Goal: Task Accomplishment & Management: Manage account settings

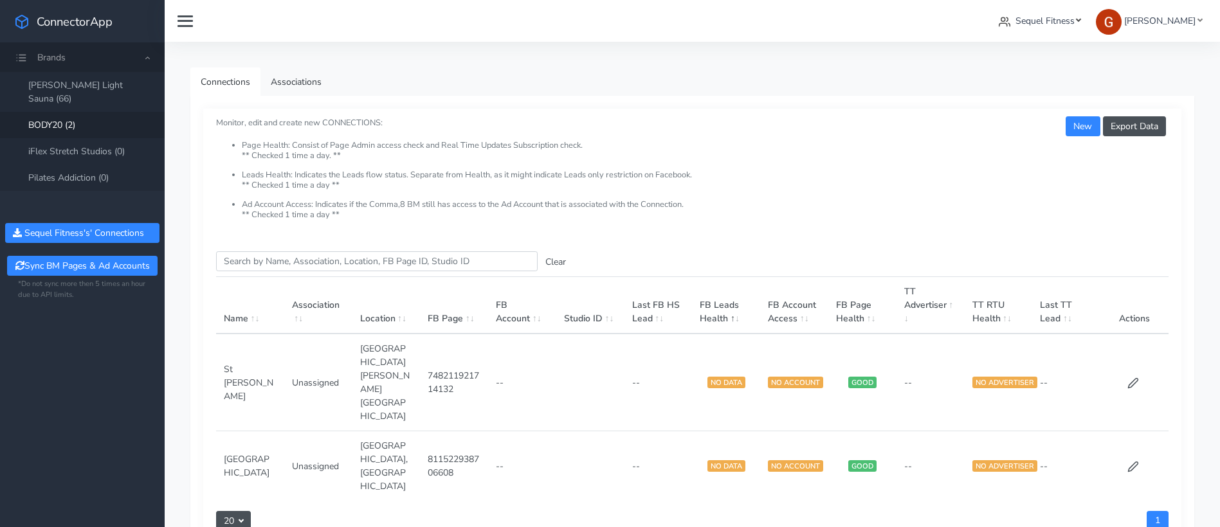
click at [1058, 24] on span "Sequel Fitness" at bounding box center [1044, 21] width 59 height 12
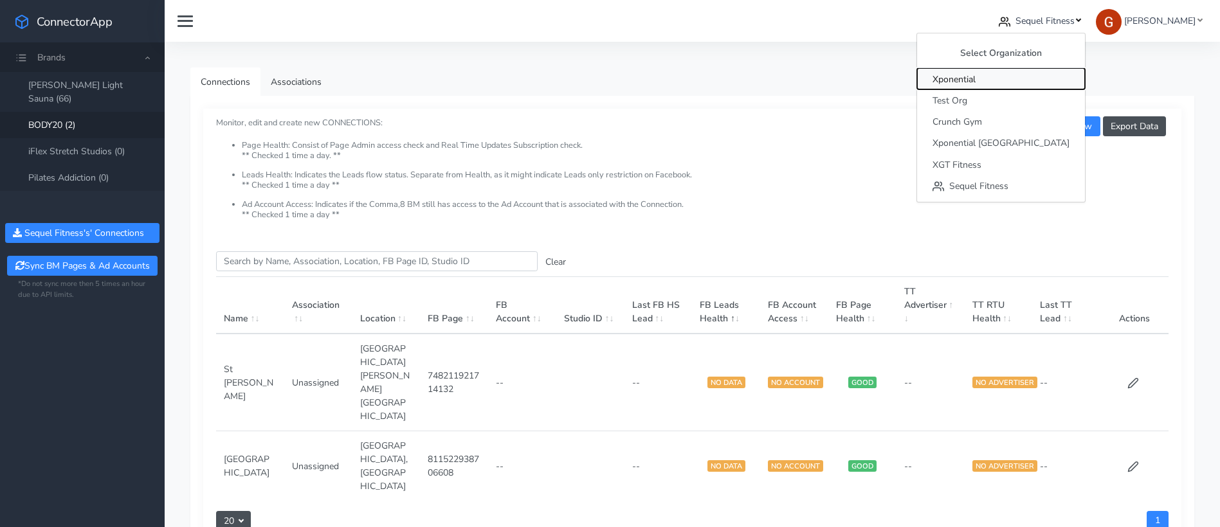
click at [975, 84] on span "Xponential" at bounding box center [953, 79] width 43 height 12
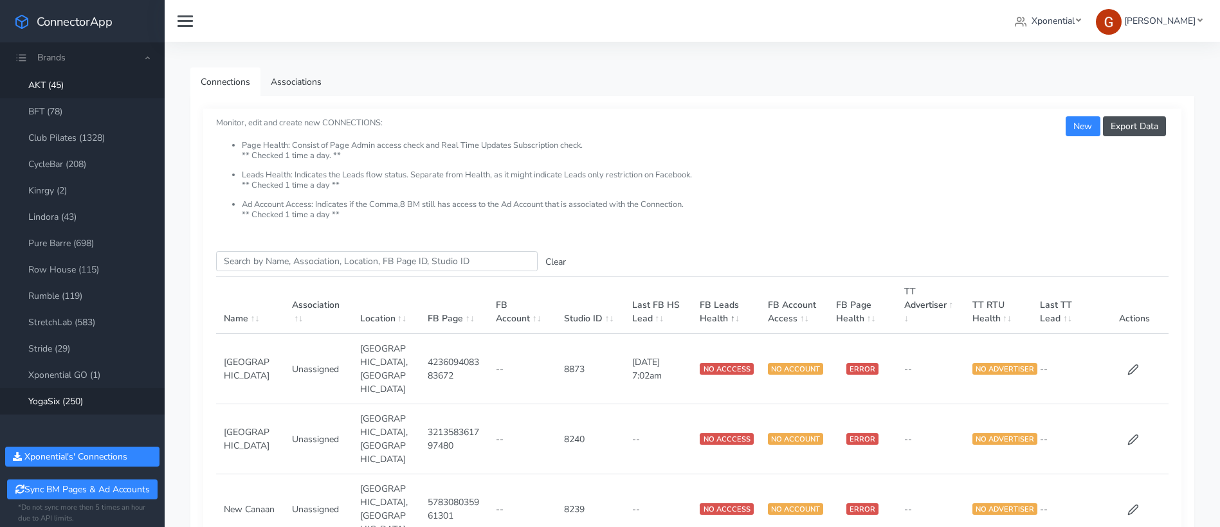
click at [76, 399] on link "YogaSix (250)" at bounding box center [82, 401] width 165 height 26
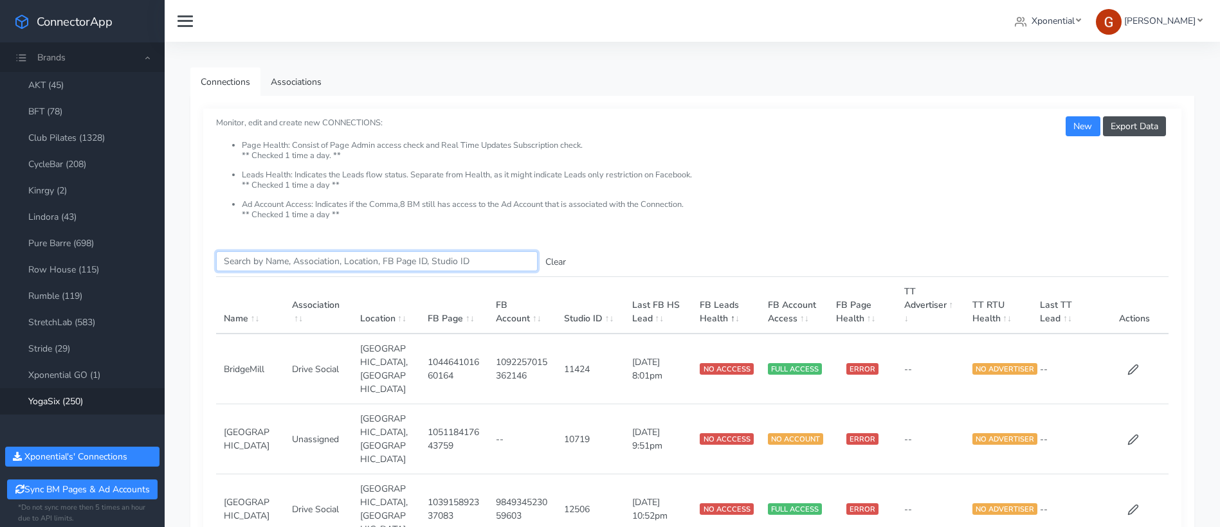
click at [288, 264] on input "Search this table" at bounding box center [376, 261] width 321 height 20
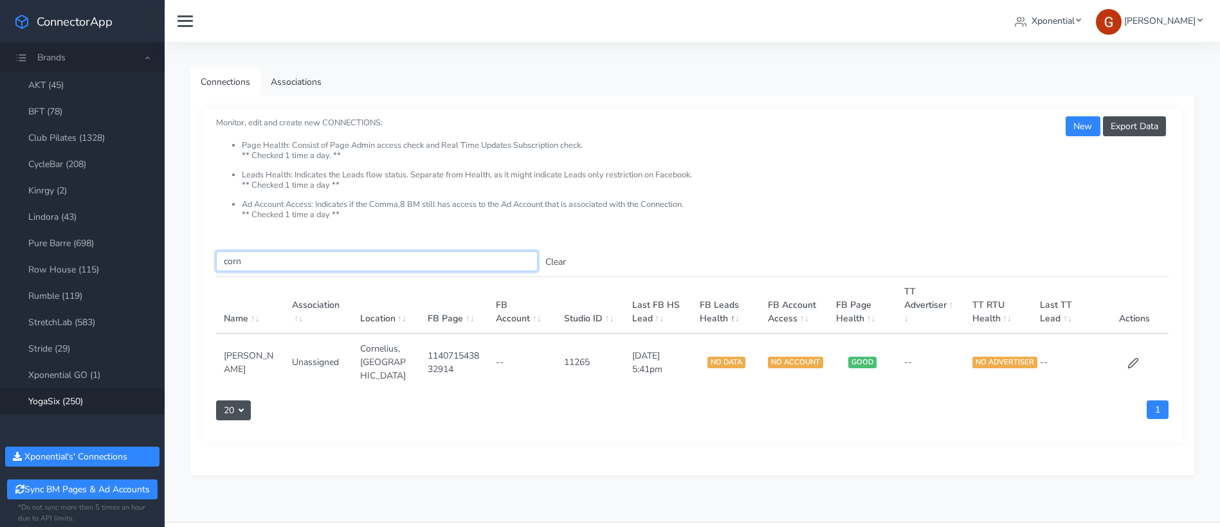
type input "corn"
click at [1139, 357] on td at bounding box center [1134, 362] width 68 height 57
click at [1135, 358] on icon at bounding box center [1133, 363] width 10 height 10
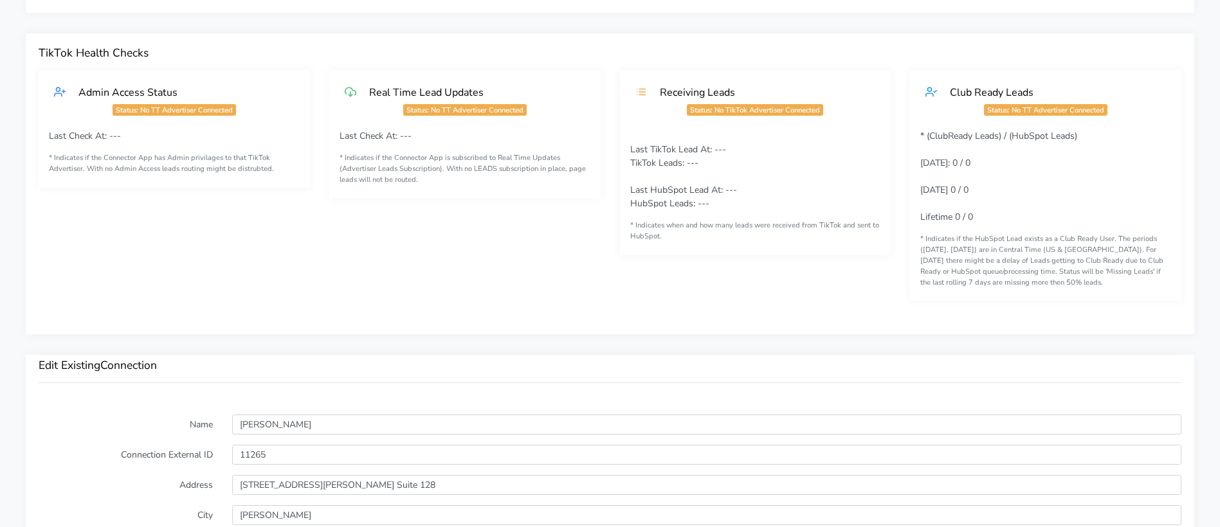
scroll to position [1037, 0]
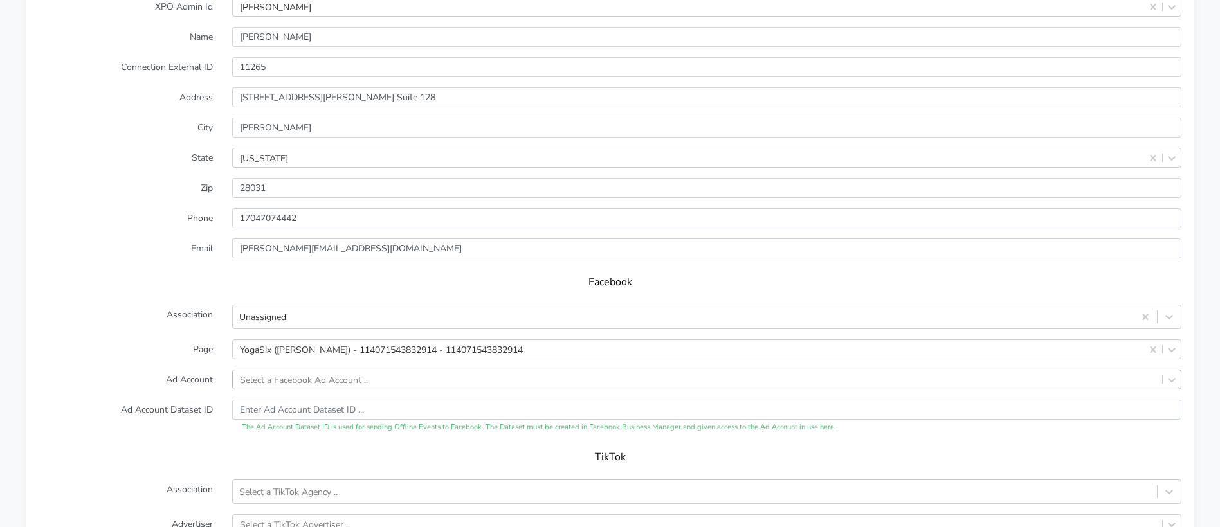
click at [286, 381] on div "Select a Facebook Ad Account .." at bounding box center [706, 380] width 949 height 20
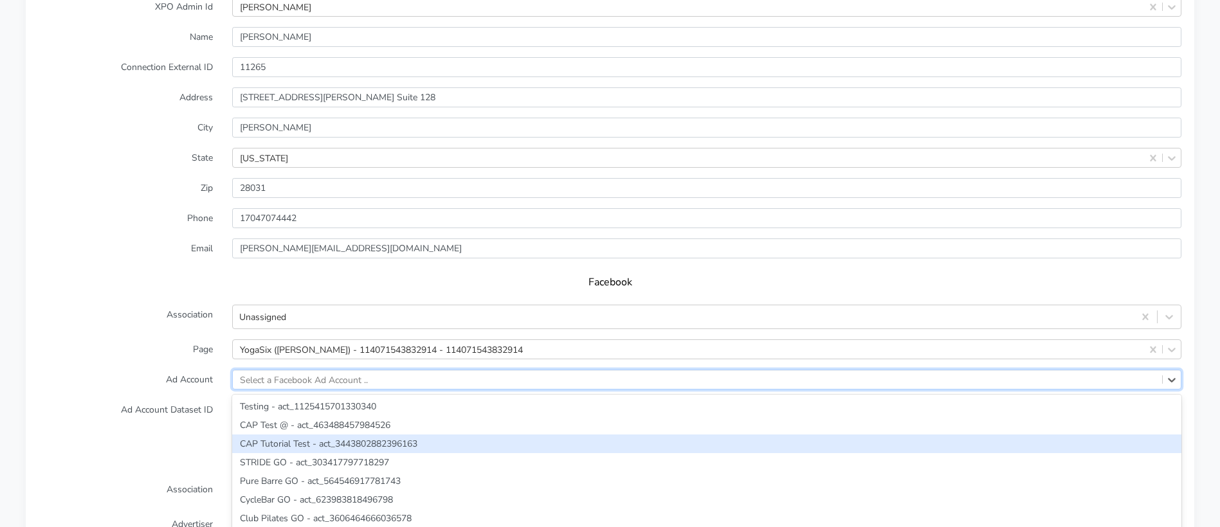
scroll to position [1103, 0]
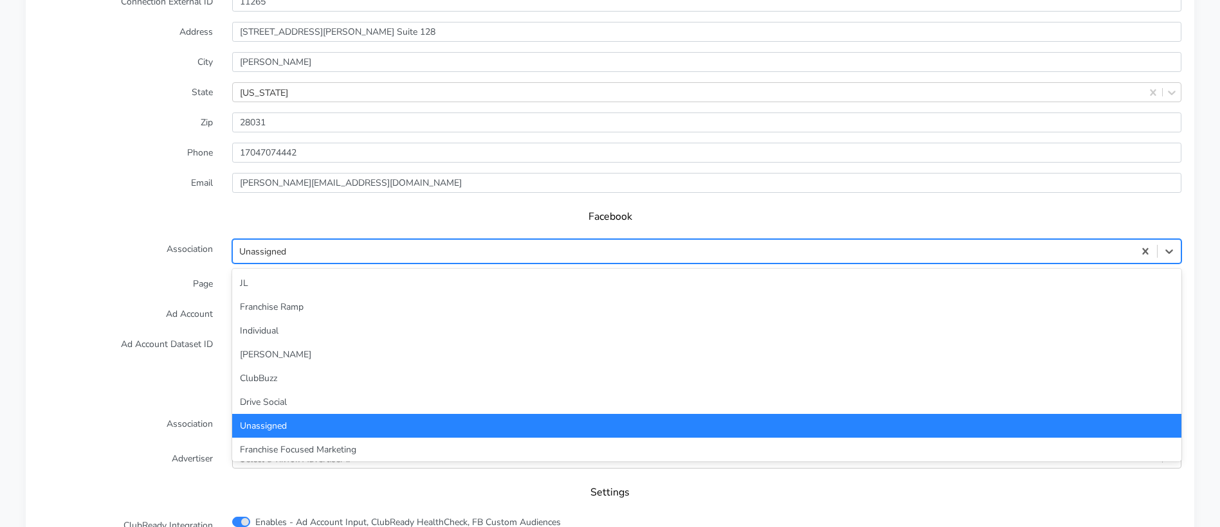
click at [305, 255] on div "Unassigned" at bounding box center [683, 251] width 901 height 21
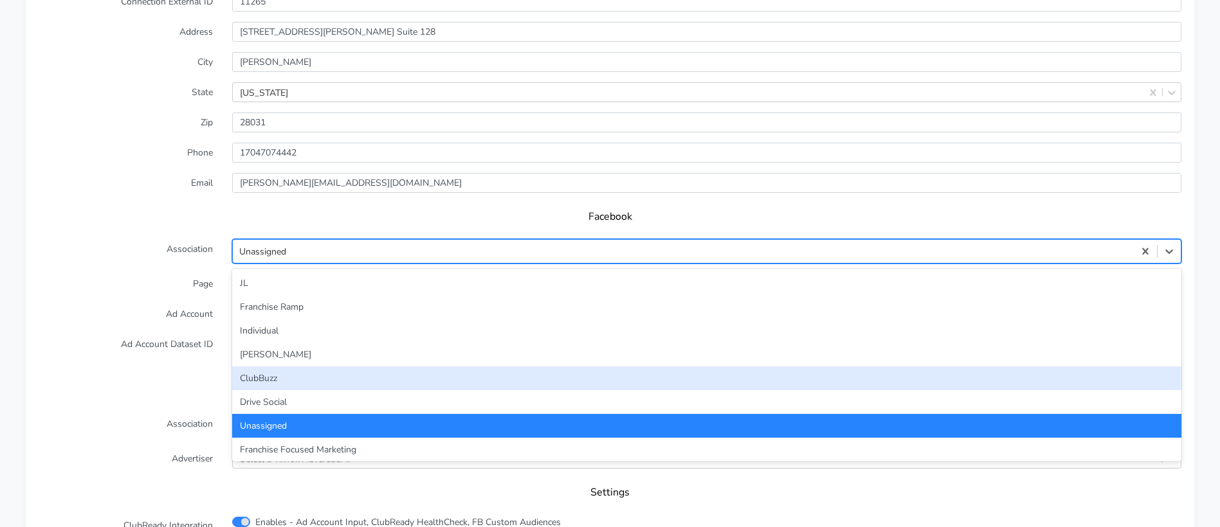
click at [290, 384] on div "ClubBuzz" at bounding box center [706, 378] width 949 height 24
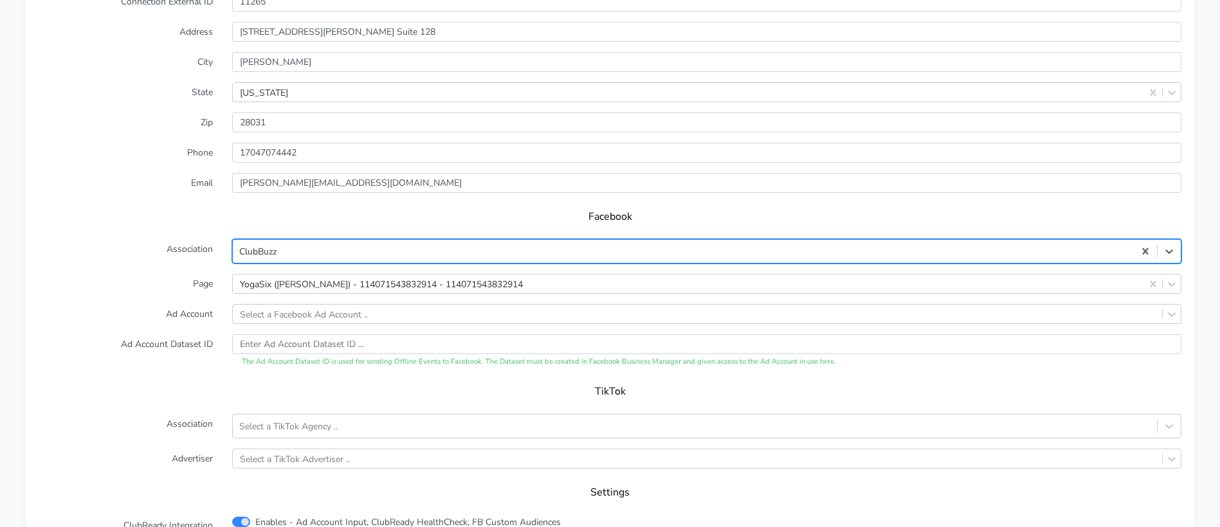
click at [135, 335] on label "Ad Account Dataset ID" at bounding box center [126, 350] width 194 height 33
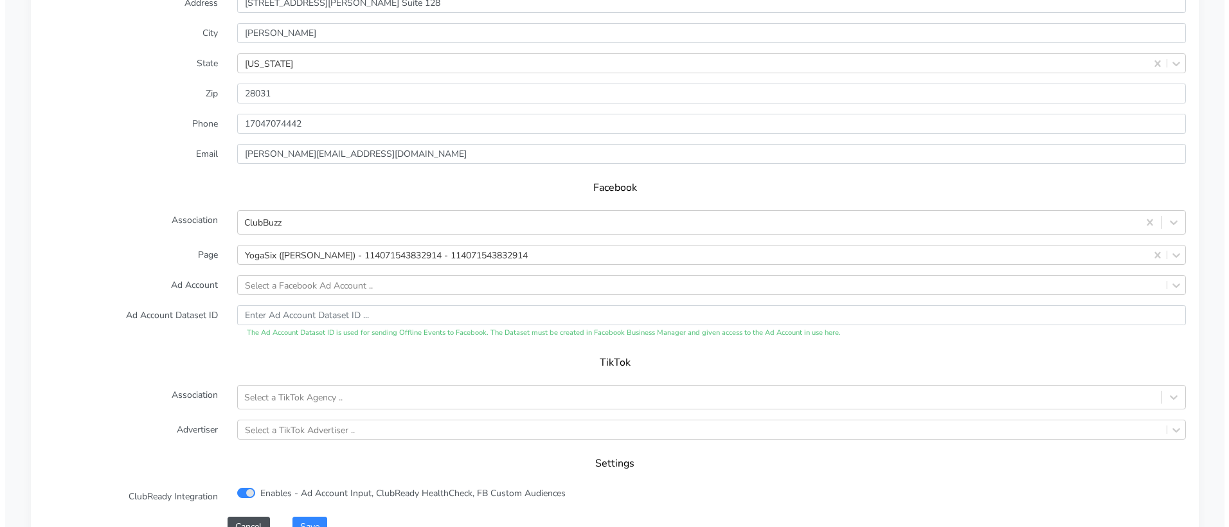
scroll to position [1292, 0]
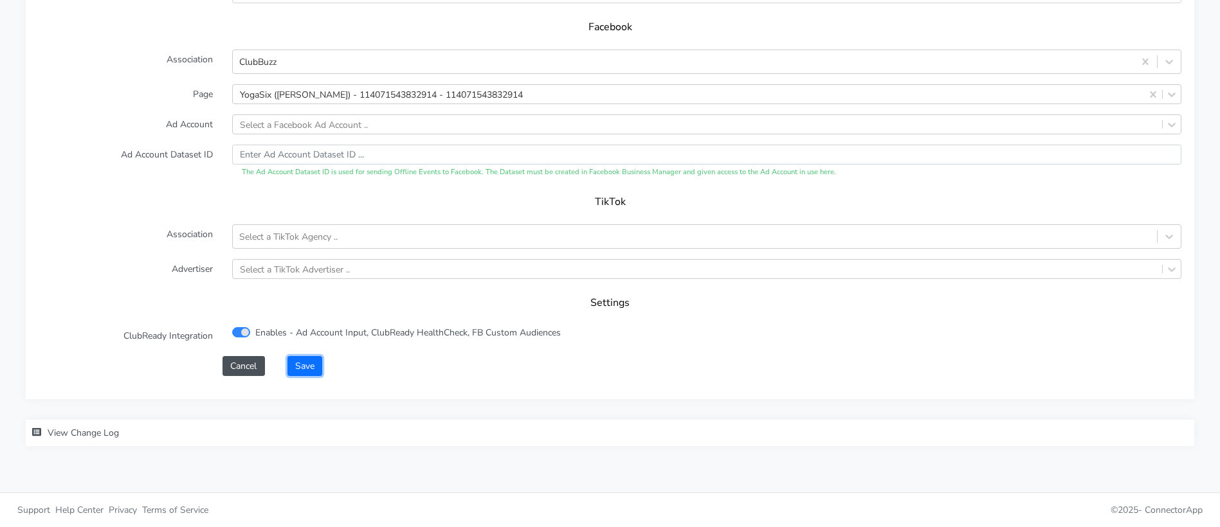
click at [316, 368] on button "Save" at bounding box center [304, 366] width 35 height 20
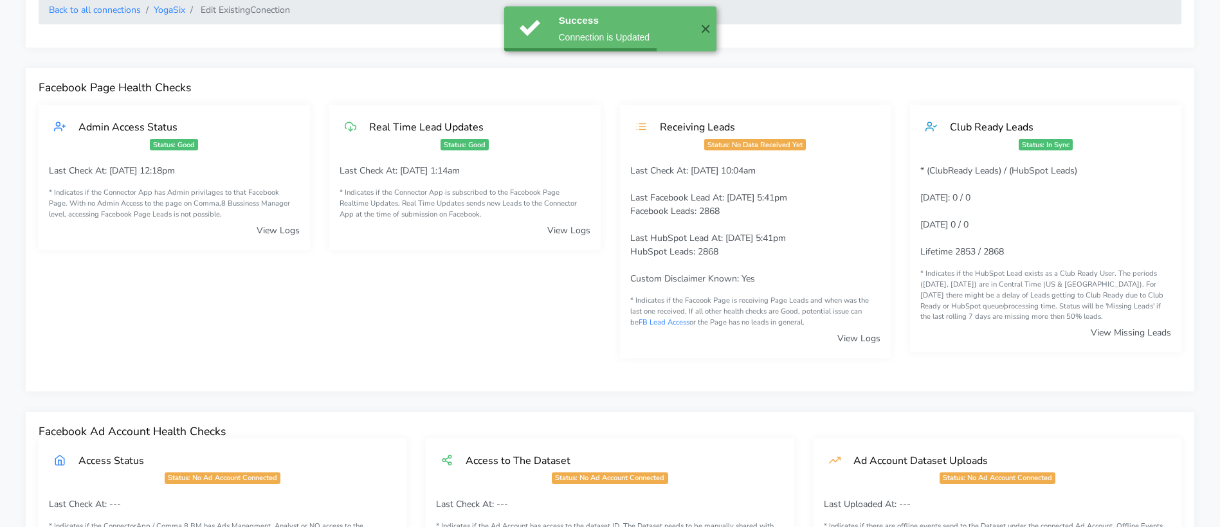
scroll to position [0, 0]
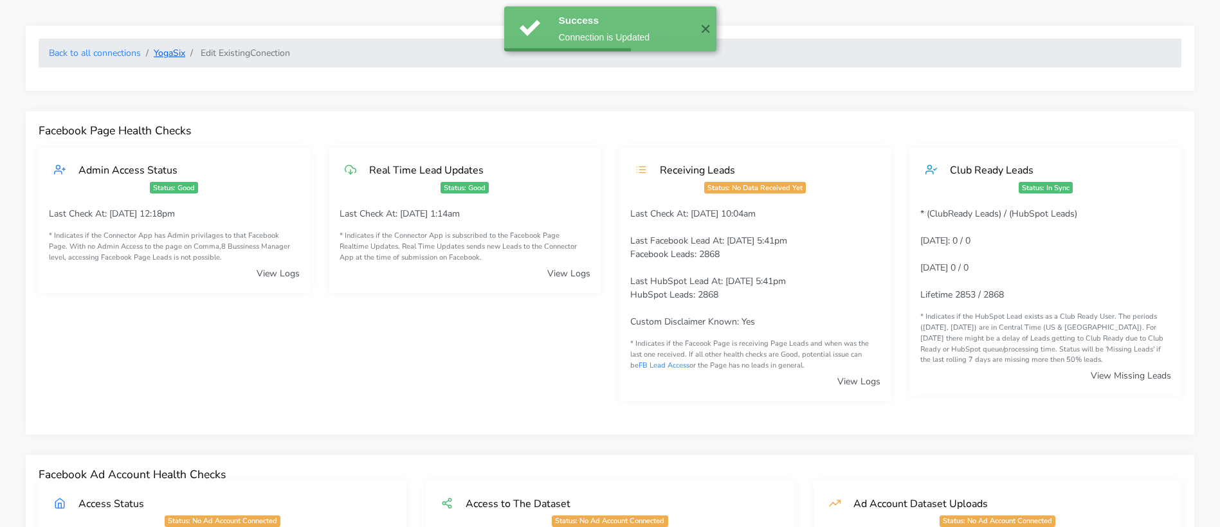
click at [174, 53] on link "YogaSix" at bounding box center [170, 53] width 32 height 12
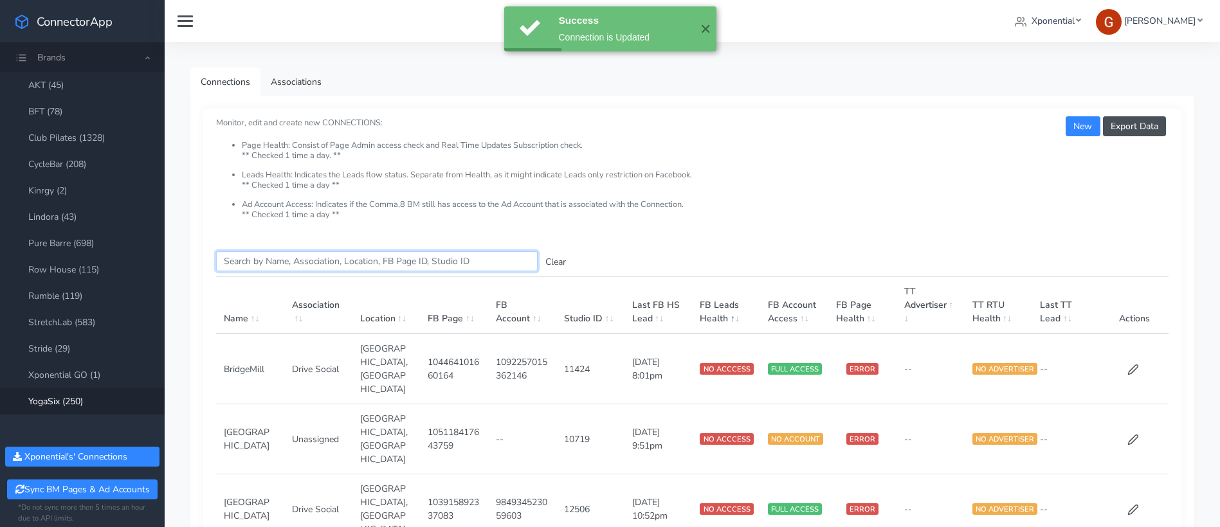
click at [293, 264] on input "Search this table" at bounding box center [376, 261] width 321 height 20
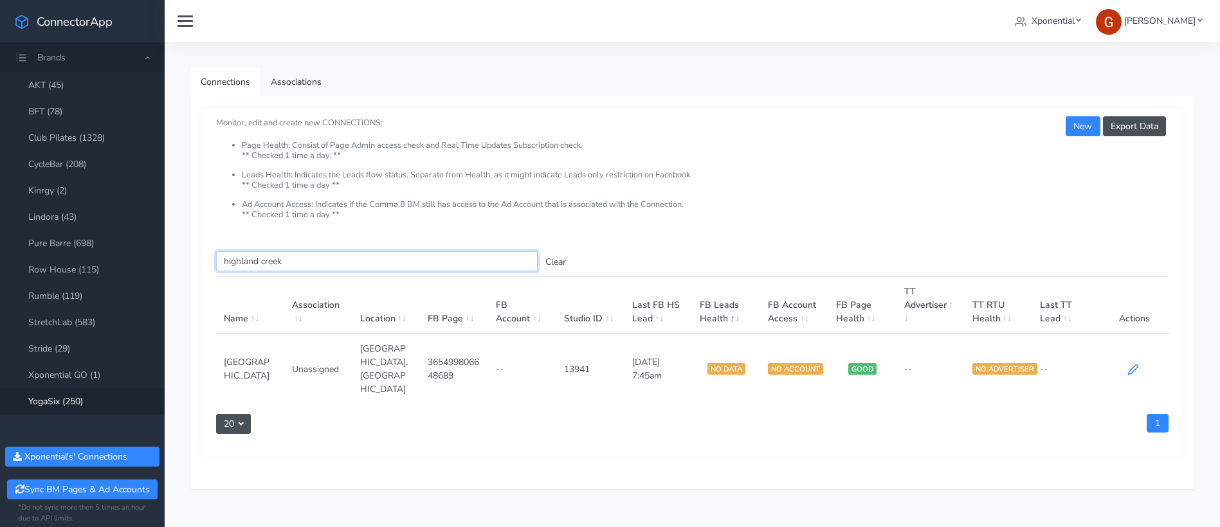
type input "highland creek"
click at [1128, 364] on icon at bounding box center [1133, 370] width 12 height 12
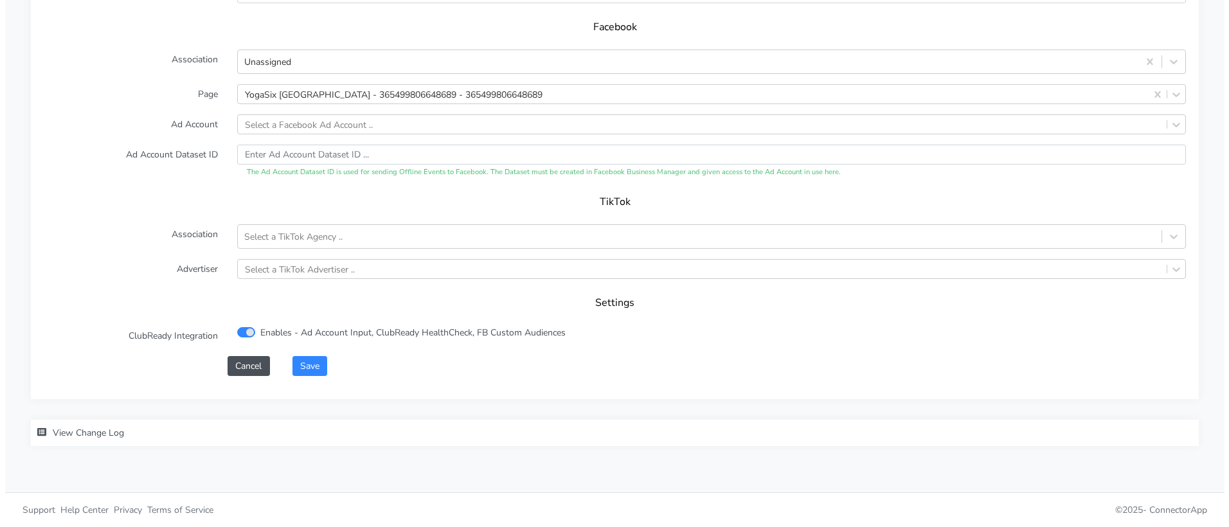
scroll to position [1264, 0]
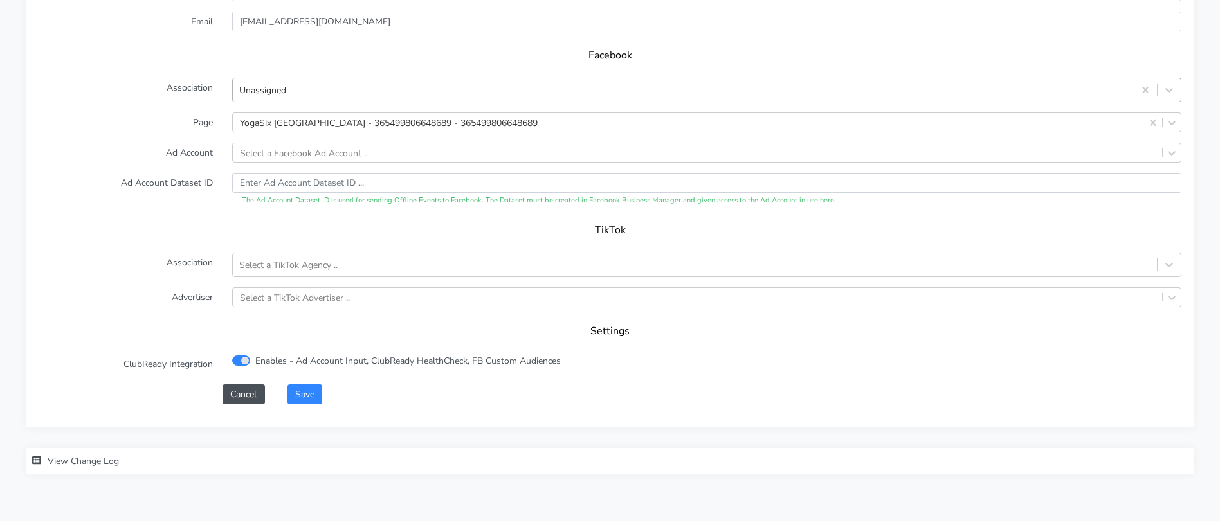
click at [289, 88] on div "Unassigned" at bounding box center [683, 90] width 901 height 21
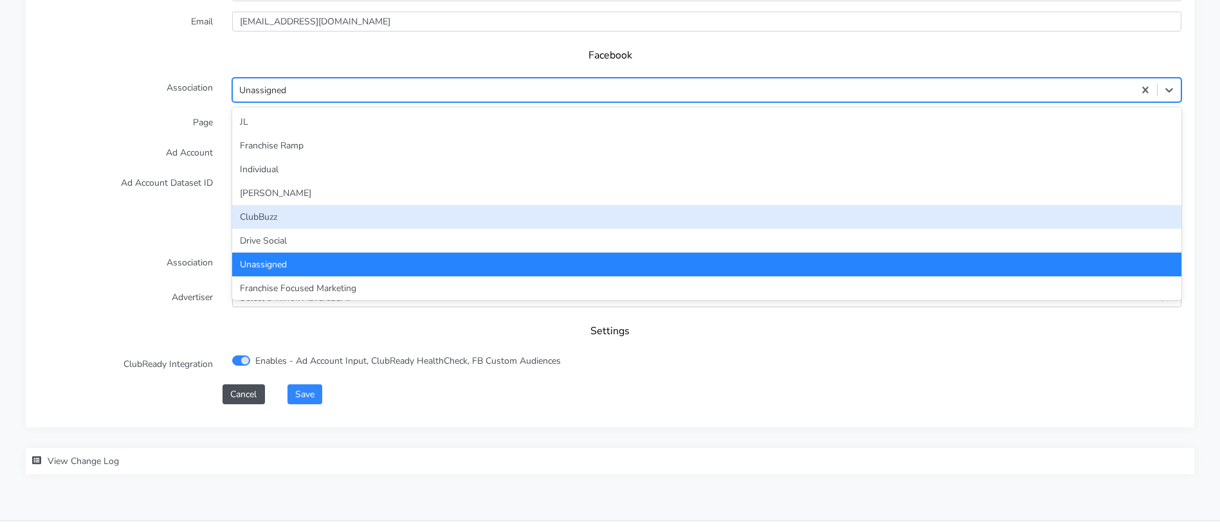
click at [271, 210] on div "ClubBuzz" at bounding box center [706, 217] width 949 height 24
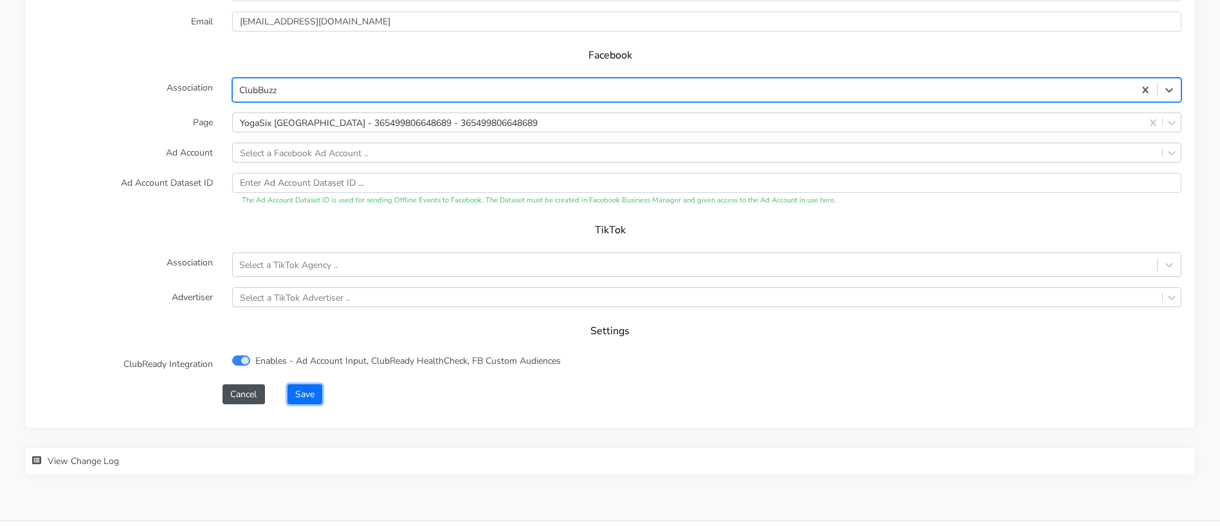
click at [302, 393] on button "Save" at bounding box center [304, 394] width 35 height 20
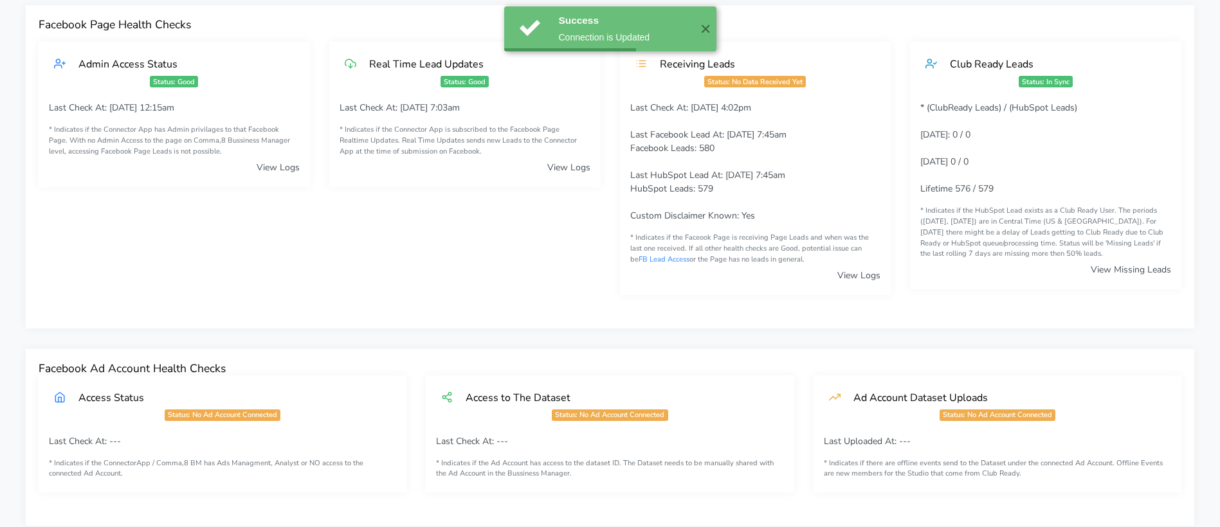
scroll to position [0, 0]
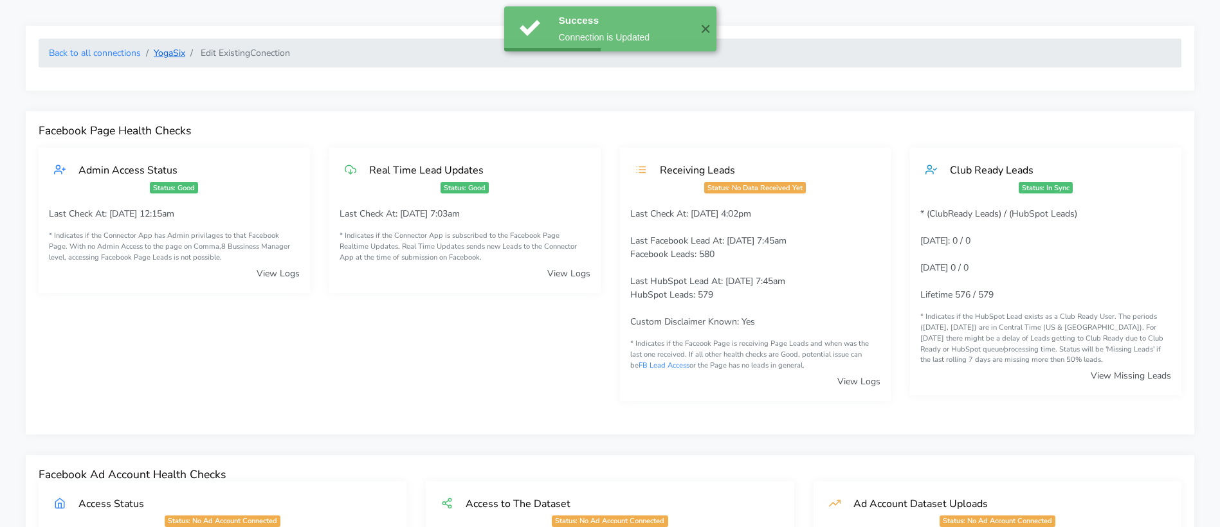
click at [173, 56] on link "YogaSix" at bounding box center [170, 53] width 32 height 12
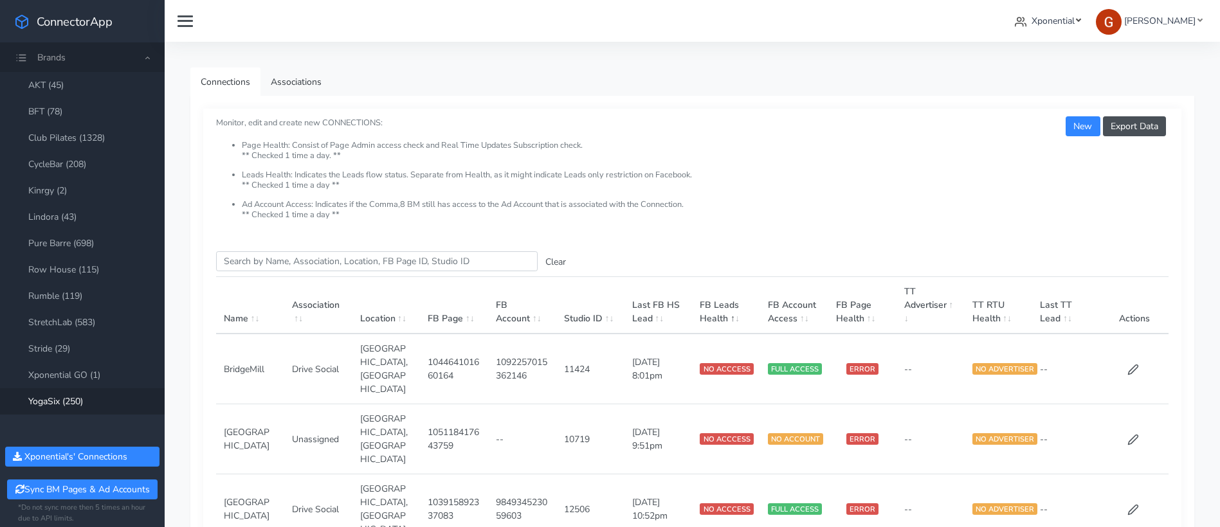
click at [1043, 24] on span "Xponential" at bounding box center [1052, 21] width 43 height 12
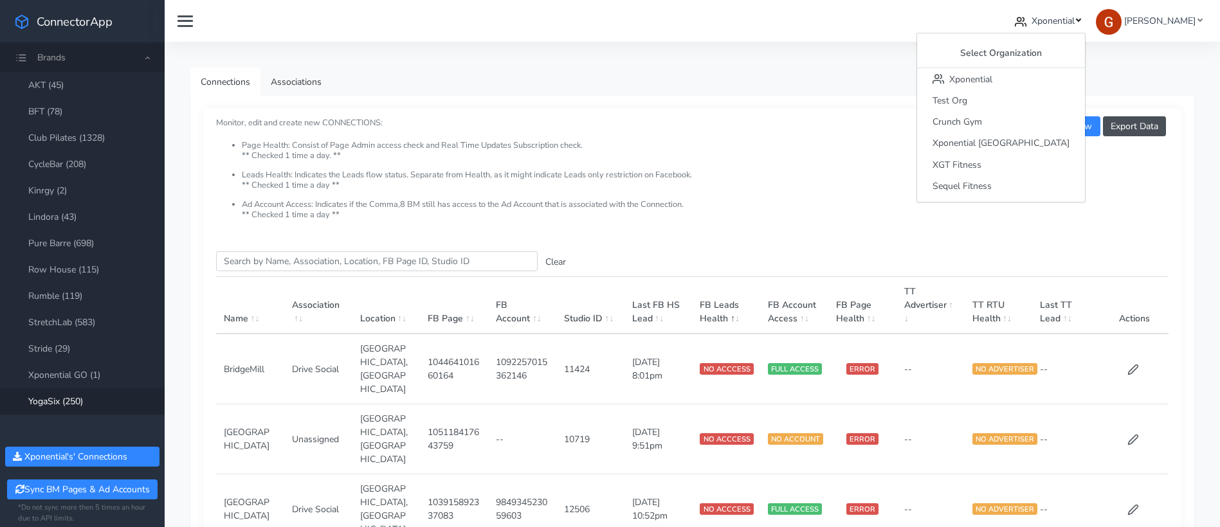
click at [689, 148] on li "Page Health: Consist of Page Admin access check and Real Time Updates Subscript…" at bounding box center [705, 156] width 926 height 30
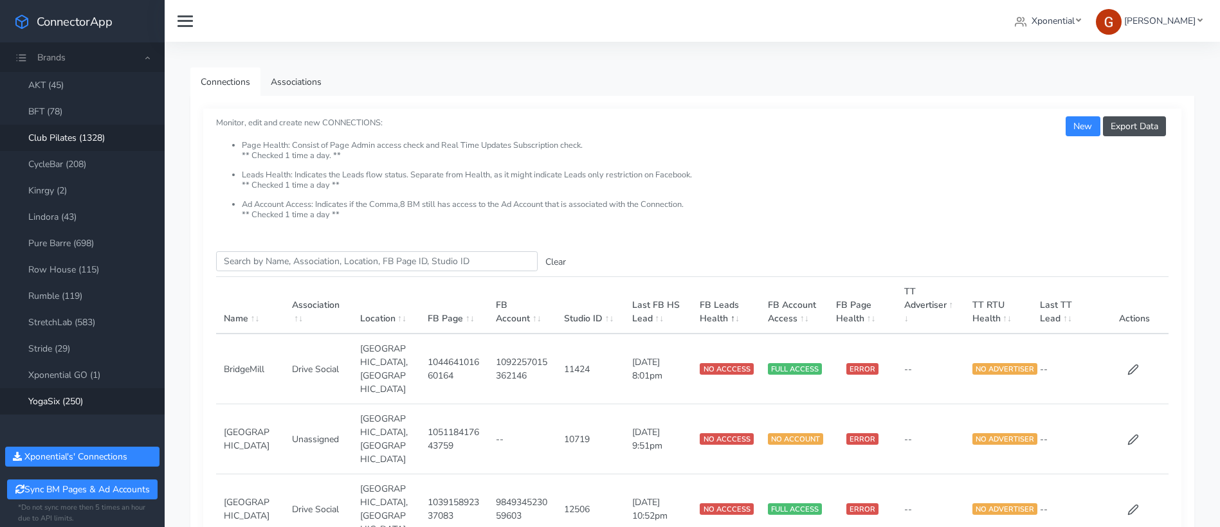
click at [86, 132] on link "Club Pilates (1328)" at bounding box center [82, 138] width 165 height 26
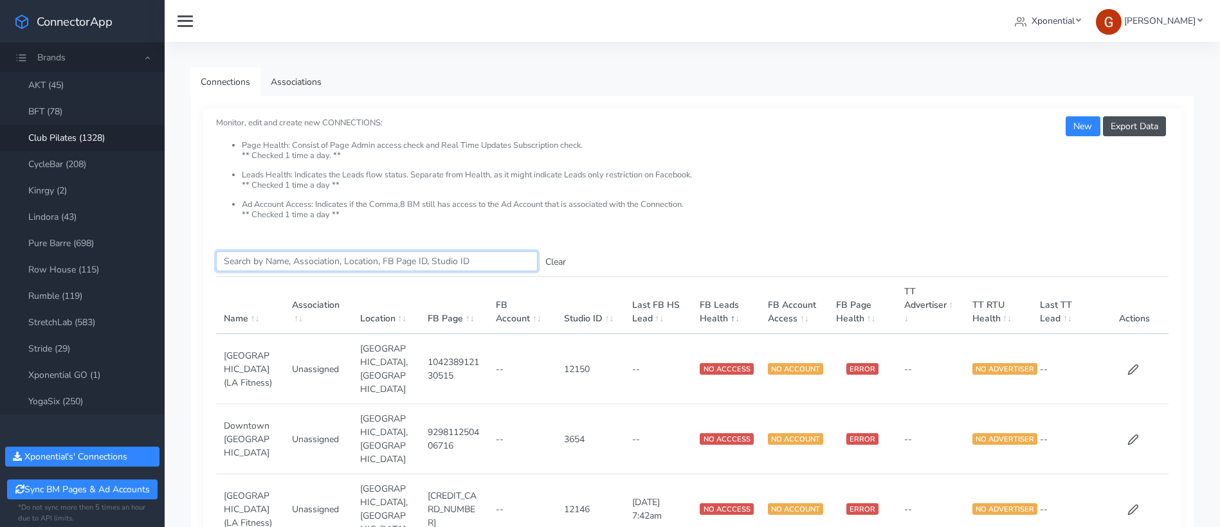
click at [263, 260] on input "Search this table" at bounding box center [376, 261] width 321 height 20
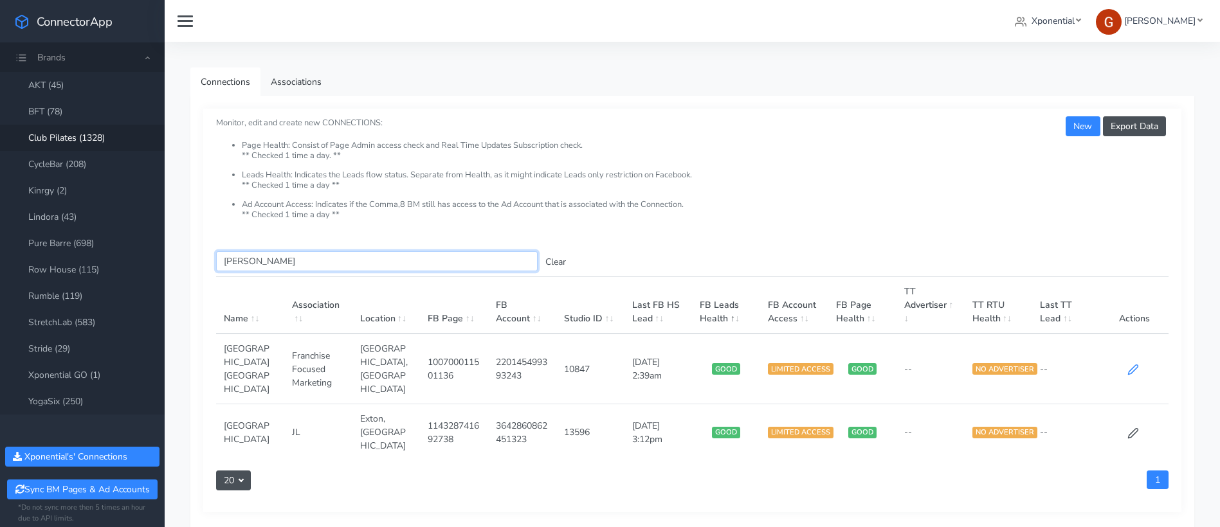
type input "[PERSON_NAME]"
click at [1138, 364] on icon at bounding box center [1133, 370] width 12 height 12
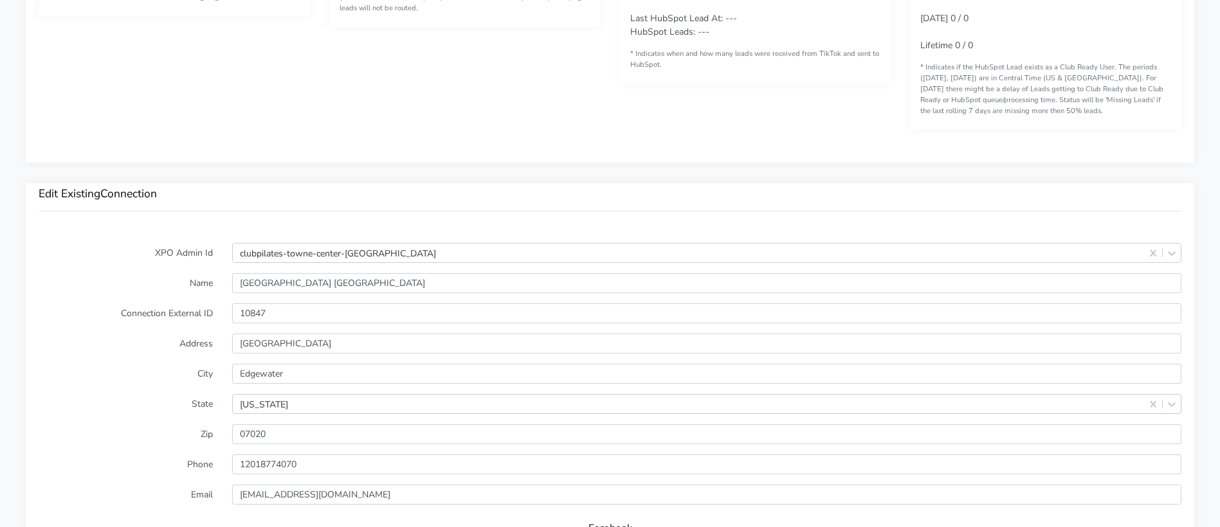
scroll to position [850, 0]
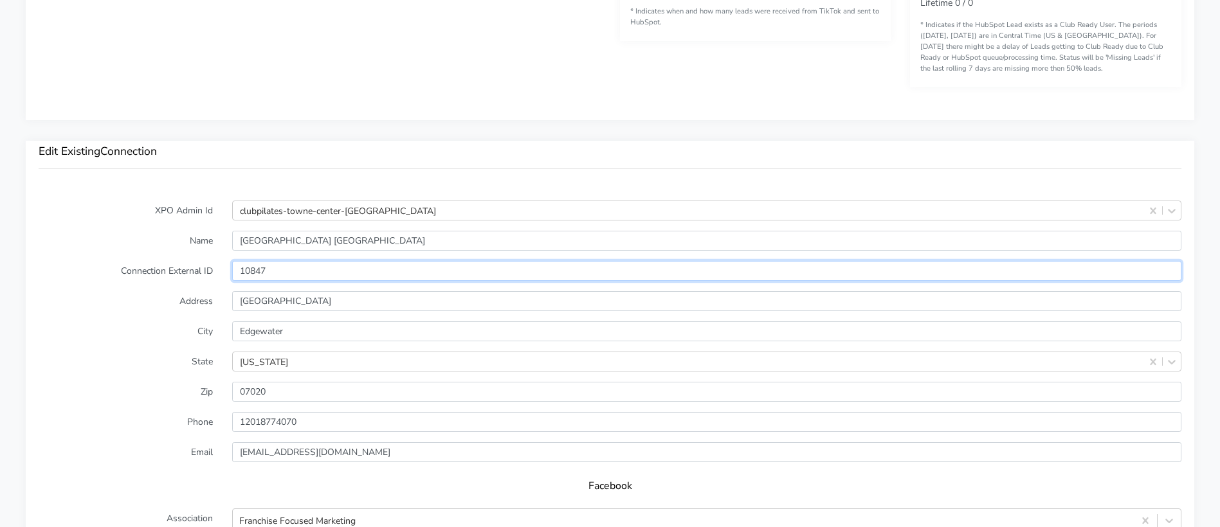
click at [249, 267] on input "10847" at bounding box center [706, 271] width 949 height 20
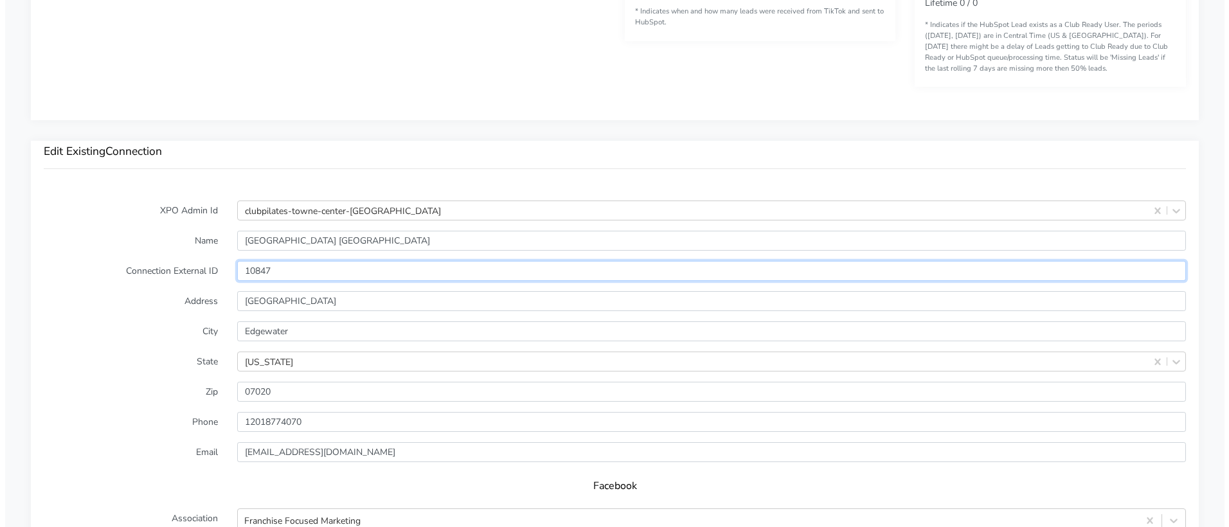
scroll to position [1294, 0]
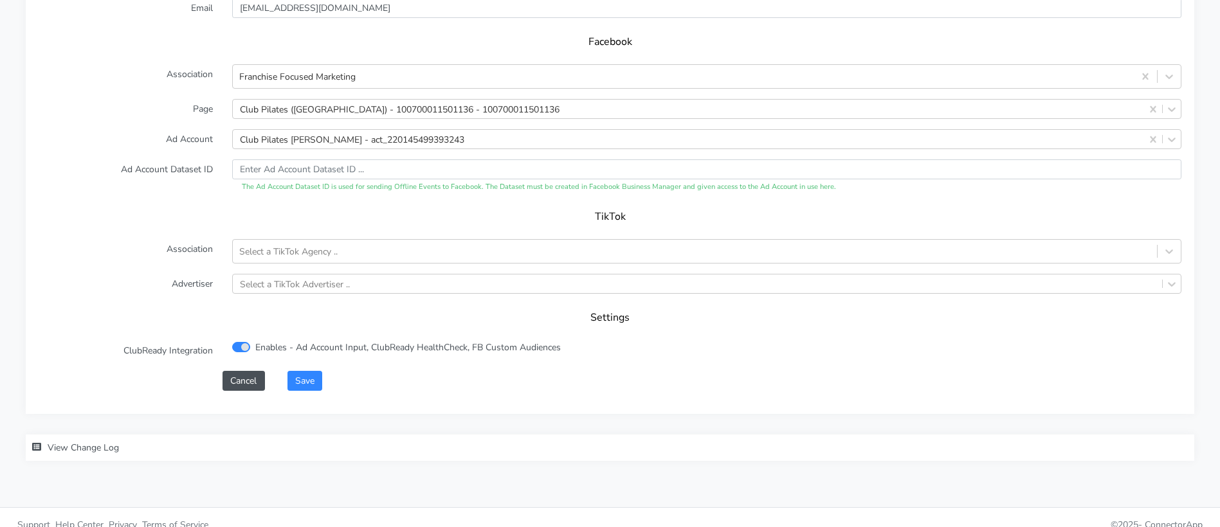
click at [296, 370] on form "XPO Admin Id clubpilates-towne-center-edgewater Name Towne Center Edgewater Con…" at bounding box center [610, 73] width 1142 height 634
click at [300, 374] on button "Save" at bounding box center [304, 381] width 35 height 20
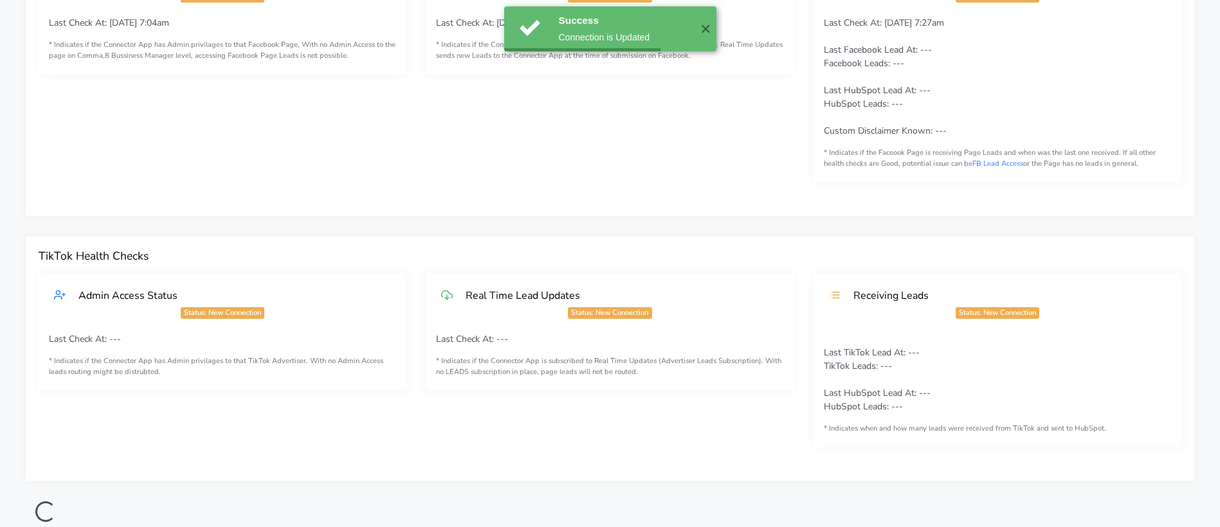
scroll to position [0, 0]
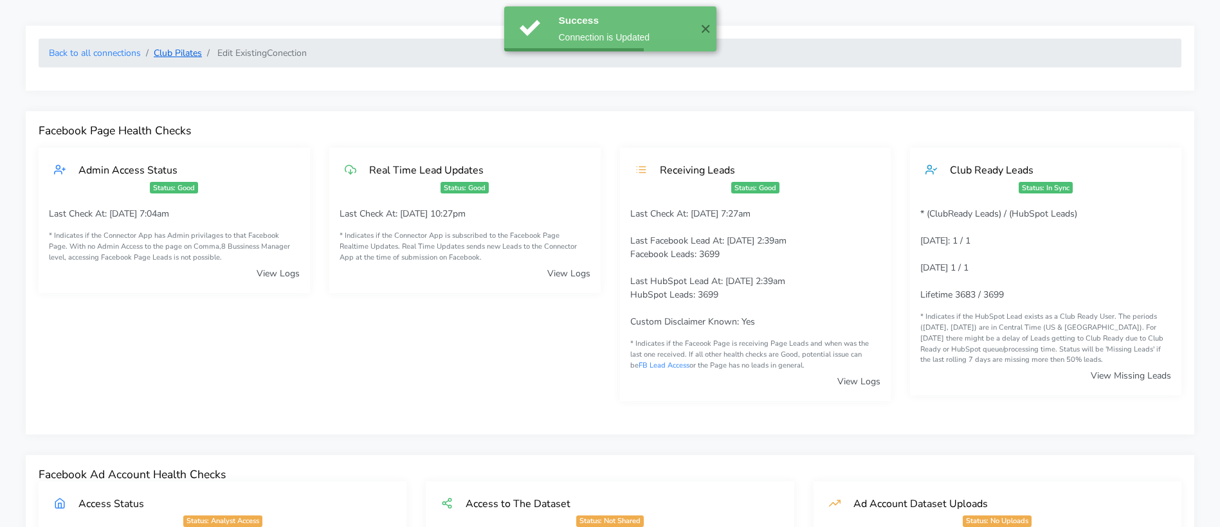
click at [161, 57] on link "Club Pilates" at bounding box center [178, 53] width 48 height 12
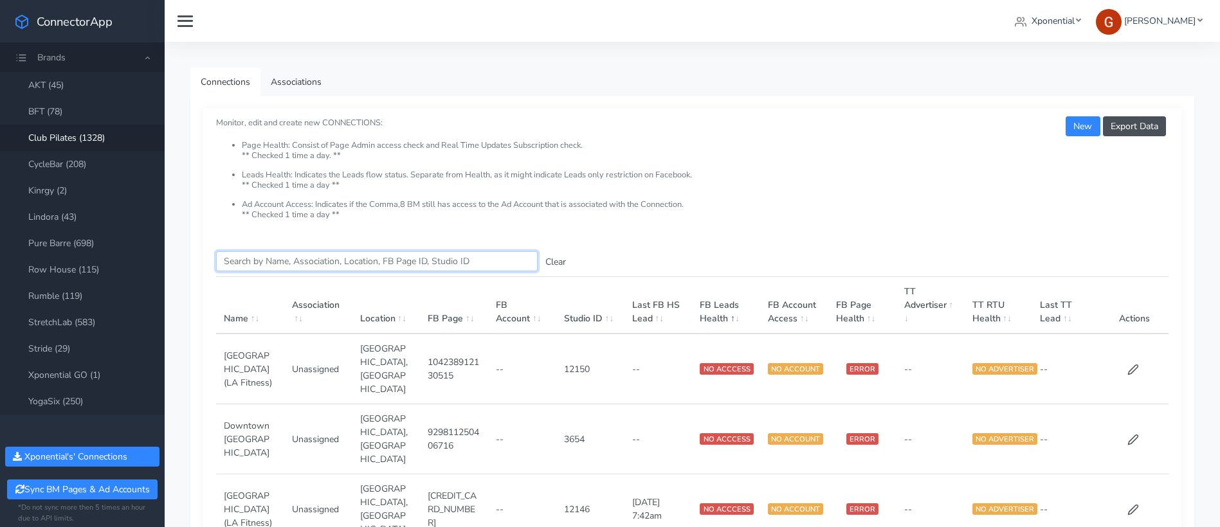
click at [328, 264] on input "Search this table" at bounding box center [376, 261] width 321 height 20
paste input "Susquehanna"
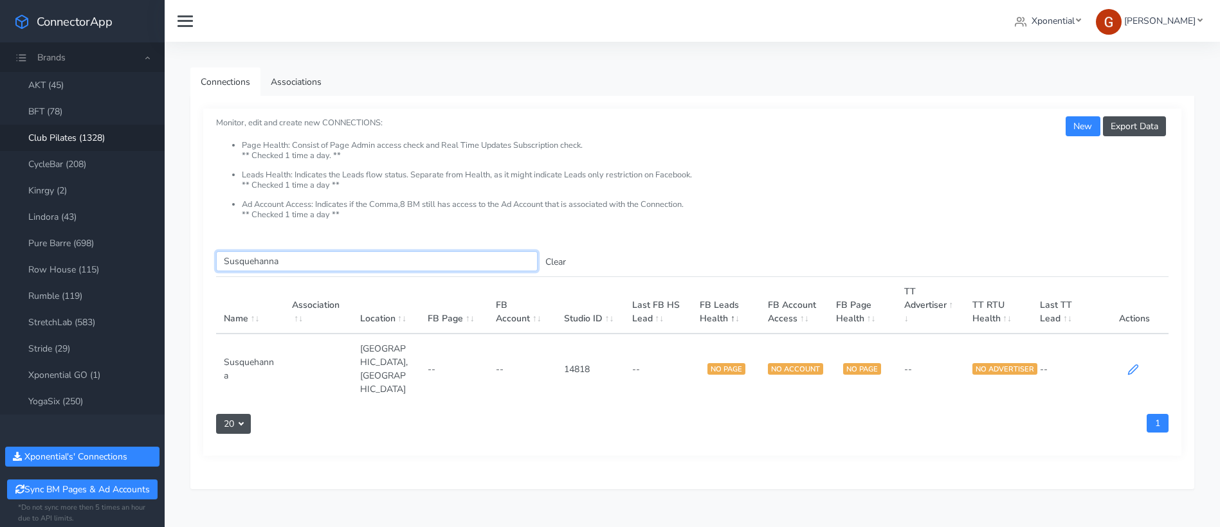
type input "Susquehanna"
click at [1136, 364] on icon at bounding box center [1133, 370] width 12 height 12
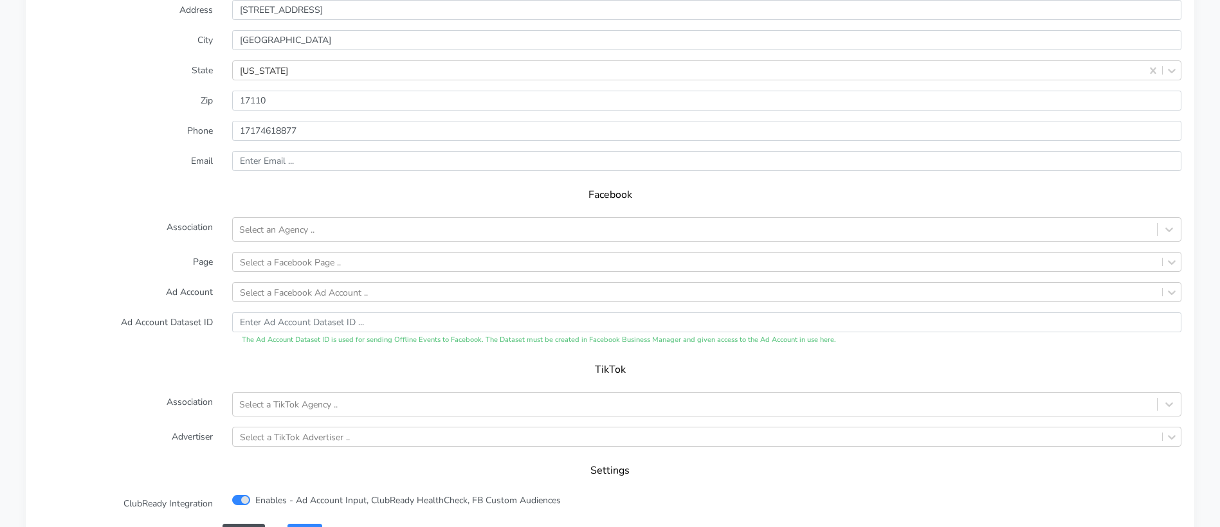
scroll to position [1117, 0]
